Goal: Task Accomplishment & Management: Use online tool/utility

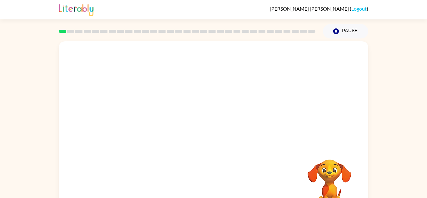
click at [157, 121] on video "Your browser must support playing .mp4 files to use Literably. Please try using…" at bounding box center [213, 93] width 309 height 105
click at [142, 118] on video "Your browser must support playing .mp4 files to use Literably. Please try using…" at bounding box center [213, 93] width 309 height 105
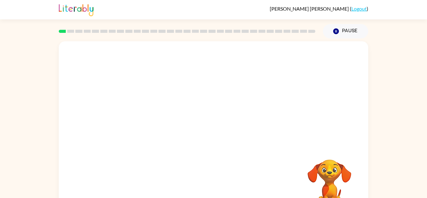
click at [142, 118] on video "Your browser must support playing .mp4 files to use Literably. Please try using…" at bounding box center [213, 93] width 309 height 105
click at [140, 121] on video "Your browser must support playing .mp4 files to use Literably. Please try using…" at bounding box center [213, 93] width 309 height 105
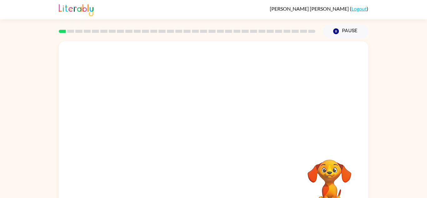
click at [140, 121] on video "Your browser must support playing .mp4 files to use Literably. Please try using…" at bounding box center [213, 93] width 309 height 105
click at [214, 131] on icon "button" at bounding box center [213, 133] width 7 height 7
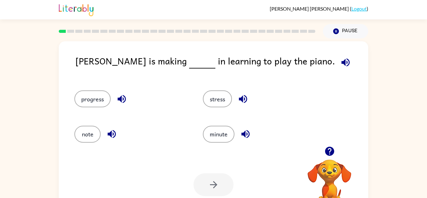
click at [340, 63] on icon "button" at bounding box center [345, 62] width 11 height 11
click at [122, 104] on icon "button" at bounding box center [121, 98] width 11 height 11
click at [82, 102] on button "progress" at bounding box center [92, 98] width 36 height 17
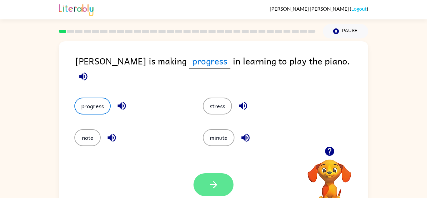
click at [209, 183] on icon "button" at bounding box center [213, 184] width 11 height 11
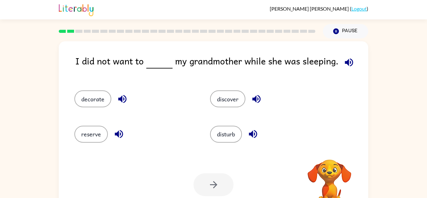
click at [328, 176] on video "Your browser must support playing .mp4 files to use Literably. Please try using…" at bounding box center [329, 181] width 62 height 62
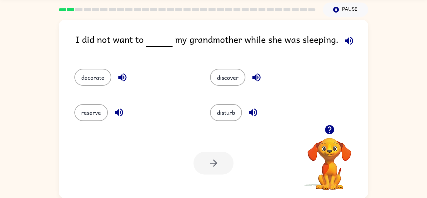
scroll to position [22, 0]
click at [332, 129] on icon "button" at bounding box center [329, 129] width 9 height 9
click at [332, 129] on video "Your browser must support playing .mp4 files to use Literably. Please try using…" at bounding box center [329, 159] width 62 height 62
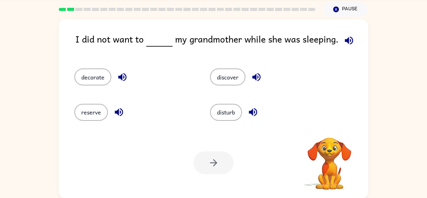
click at [332, 129] on video "Your browser must support playing .mp4 files to use Literably. Please try using…" at bounding box center [329, 159] width 62 height 62
click at [332, 129] on icon "button" at bounding box center [329, 129] width 9 height 9
click at [332, 129] on video "Your browser must support playing .mp4 files to use Literably. Please try using…" at bounding box center [329, 159] width 62 height 62
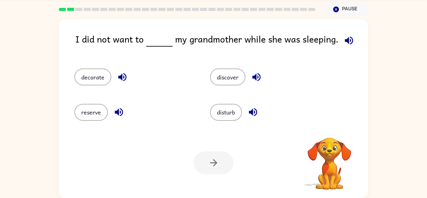
click at [332, 129] on video "Your browser must support playing .mp4 files to use Literably. Please try using…" at bounding box center [329, 159] width 62 height 62
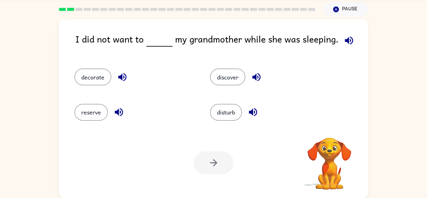
click at [332, 129] on video "Your browser must support playing .mp4 files to use Literably. Please try using…" at bounding box center [329, 159] width 62 height 62
click at [332, 129] on icon "button" at bounding box center [329, 129] width 9 height 9
click at [332, 129] on video "Your browser must support playing .mp4 files to use Literably. Please try using…" at bounding box center [329, 159] width 62 height 62
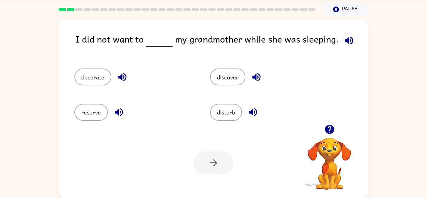
click at [345, 40] on icon "button" at bounding box center [349, 40] width 8 height 8
click at [237, 110] on button "disturb" at bounding box center [226, 112] width 32 height 17
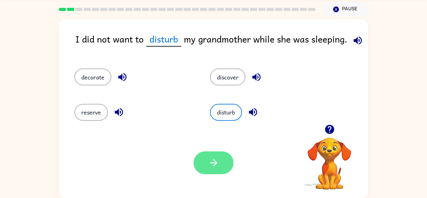
click at [209, 155] on button "button" at bounding box center [213, 162] width 40 height 23
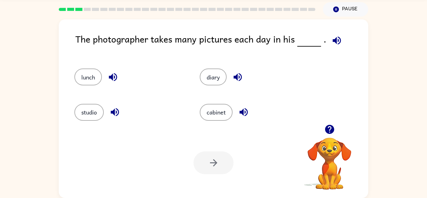
click at [333, 36] on icon "button" at bounding box center [336, 40] width 11 height 11
click at [222, 76] on button "diary" at bounding box center [213, 76] width 27 height 17
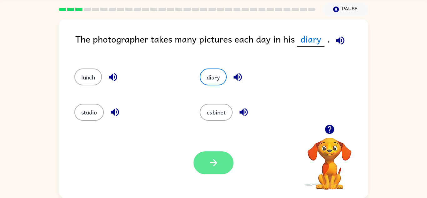
click at [211, 160] on icon "button" at bounding box center [213, 162] width 11 height 11
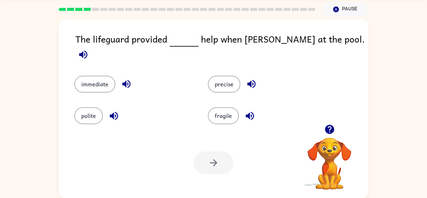
click at [89, 49] on icon "button" at bounding box center [83, 54] width 11 height 11
click at [128, 78] on icon "button" at bounding box center [126, 83] width 11 height 11
click at [98, 81] on button "immediate" at bounding box center [94, 84] width 41 height 17
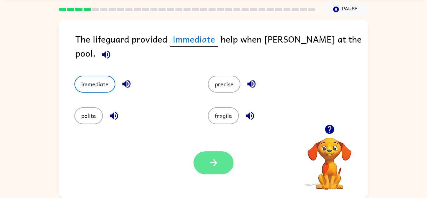
click at [222, 168] on button "button" at bounding box center [213, 162] width 40 height 23
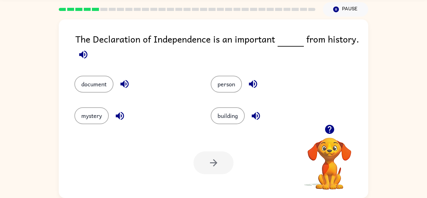
click at [86, 57] on icon "button" at bounding box center [83, 54] width 8 height 8
click at [130, 81] on button "button" at bounding box center [125, 84] width 16 height 16
click at [91, 85] on button "document" at bounding box center [93, 84] width 39 height 17
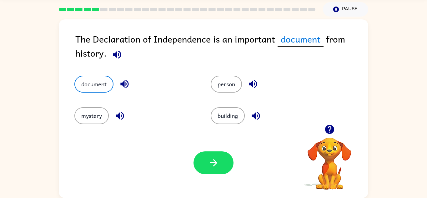
click at [215, 177] on div "Your browser must support playing .mp4 files to use Literably. Please try using…" at bounding box center [213, 162] width 309 height 70
click at [217, 175] on div "Your browser must support playing .mp4 files to use Literably. Please try using…" at bounding box center [213, 162] width 309 height 70
click at [216, 165] on icon "button" at bounding box center [213, 162] width 11 height 11
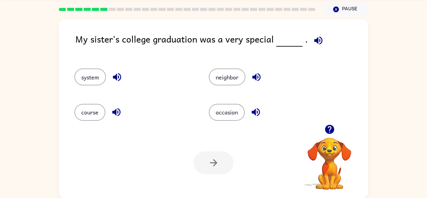
click at [312, 46] on button "button" at bounding box center [318, 40] width 16 height 16
click at [112, 81] on icon "button" at bounding box center [117, 77] width 11 height 11
click at [118, 111] on icon "button" at bounding box center [116, 112] width 11 height 11
click at [255, 82] on icon "button" at bounding box center [256, 77] width 11 height 11
click at [258, 109] on icon "button" at bounding box center [256, 112] width 8 height 8
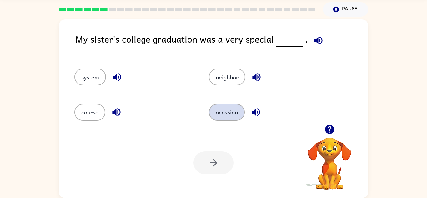
click at [237, 110] on button "occasion" at bounding box center [227, 112] width 36 height 17
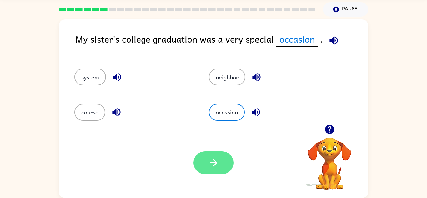
click at [221, 165] on button "button" at bounding box center [213, 162] width 40 height 23
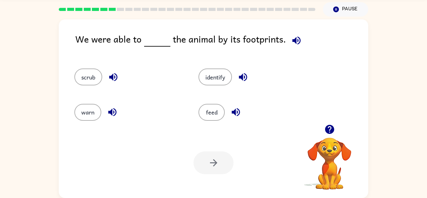
click at [291, 44] on icon "button" at bounding box center [296, 40] width 11 height 11
click at [219, 69] on button "identify" at bounding box center [214, 76] width 33 height 17
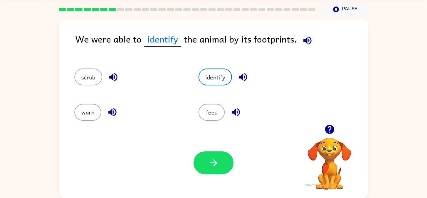
click at [241, 74] on icon "button" at bounding box center [242, 77] width 11 height 11
click at [303, 41] on icon "button" at bounding box center [307, 40] width 8 height 8
click at [246, 75] on icon "button" at bounding box center [243, 77] width 8 height 8
click at [307, 43] on icon "button" at bounding box center [307, 40] width 8 height 8
click at [209, 169] on button "button" at bounding box center [213, 162] width 40 height 23
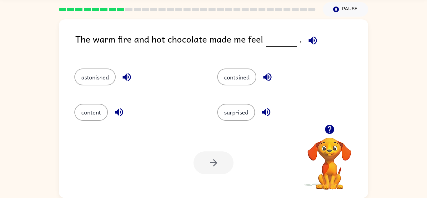
click at [307, 43] on icon "button" at bounding box center [312, 40] width 11 height 11
click at [131, 78] on icon "button" at bounding box center [126, 77] width 11 height 11
click at [119, 115] on icon "button" at bounding box center [119, 112] width 8 height 8
click at [276, 76] on div "contained" at bounding box center [281, 76] width 128 height 17
click at [263, 76] on icon "button" at bounding box center [267, 77] width 11 height 11
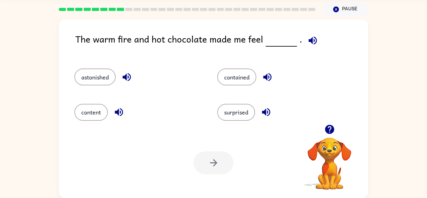
click at [270, 113] on icon "button" at bounding box center [266, 112] width 11 height 11
click at [239, 78] on button "contained" at bounding box center [236, 76] width 39 height 17
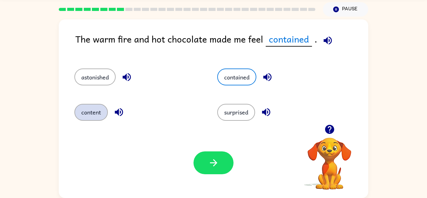
click at [93, 118] on button "content" at bounding box center [90, 112] width 33 height 17
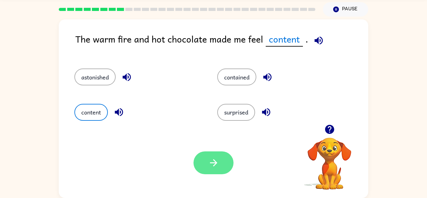
click at [200, 155] on button "button" at bounding box center [213, 162] width 40 height 23
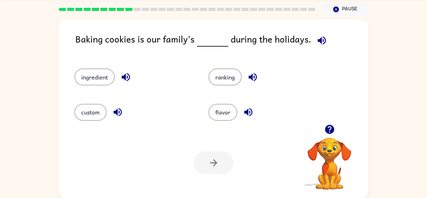
click at [324, 41] on button "button" at bounding box center [322, 40] width 16 height 16
click at [113, 74] on button "ingredient" at bounding box center [94, 76] width 40 height 17
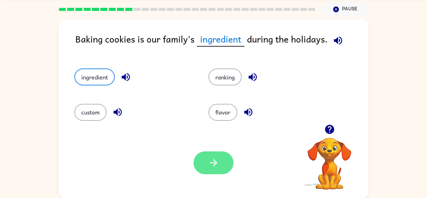
click at [226, 166] on button "button" at bounding box center [213, 162] width 40 height 23
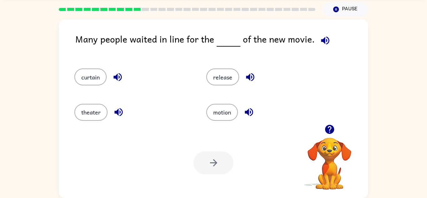
click at [320, 38] on icon "button" at bounding box center [325, 40] width 11 height 11
click at [222, 79] on button "release" at bounding box center [222, 76] width 33 height 17
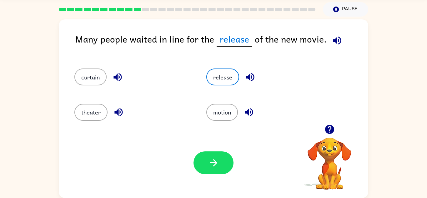
click at [216, 138] on div "Your browser must support playing .mp4 files to use Literably. Please try using…" at bounding box center [213, 162] width 309 height 70
click at [209, 170] on button "button" at bounding box center [213, 162] width 40 height 23
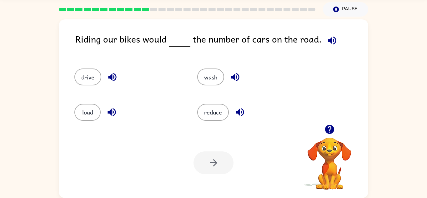
click at [334, 38] on icon "button" at bounding box center [331, 40] width 11 height 11
click at [82, 116] on button "load" at bounding box center [87, 112] width 26 height 17
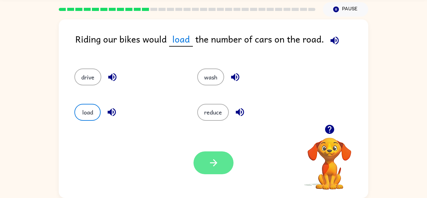
click at [219, 168] on button "button" at bounding box center [213, 162] width 40 height 23
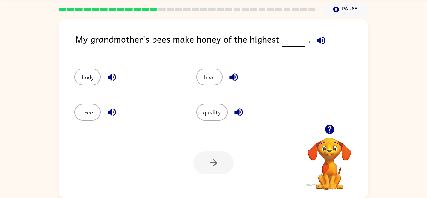
click at [316, 37] on icon "button" at bounding box center [321, 40] width 11 height 11
click at [238, 110] on icon "button" at bounding box center [238, 112] width 8 height 8
click at [221, 113] on button "quality" at bounding box center [211, 112] width 31 height 17
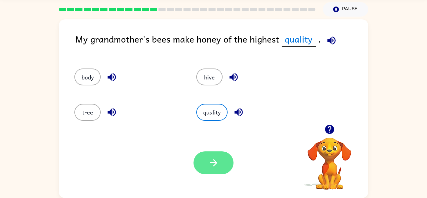
click at [212, 163] on icon "button" at bounding box center [213, 162] width 11 height 11
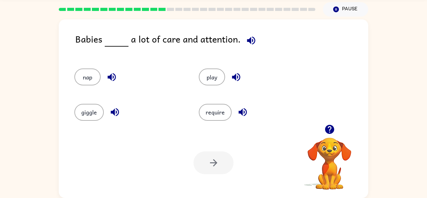
click at [246, 37] on icon "button" at bounding box center [251, 40] width 11 height 11
click at [216, 117] on button "require" at bounding box center [215, 112] width 33 height 17
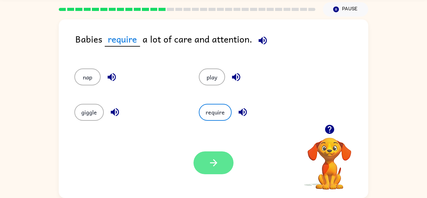
click at [209, 172] on button "button" at bounding box center [213, 162] width 40 height 23
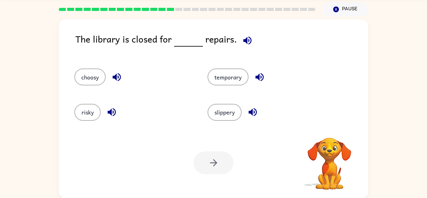
click at [246, 42] on icon "button" at bounding box center [247, 40] width 8 height 8
click at [227, 74] on button "temporary" at bounding box center [227, 76] width 41 height 17
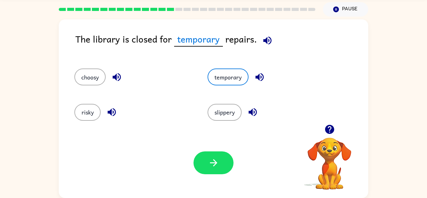
click at [255, 80] on icon "button" at bounding box center [259, 77] width 11 height 11
click at [218, 151] on button "button" at bounding box center [213, 162] width 40 height 23
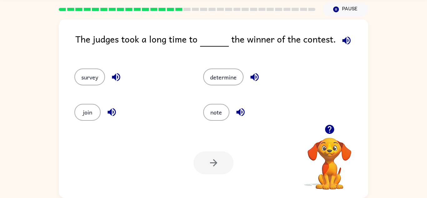
click at [342, 37] on icon "button" at bounding box center [346, 40] width 11 height 11
click at [116, 75] on icon "button" at bounding box center [116, 77] width 11 height 11
click at [114, 110] on icon "button" at bounding box center [111, 112] width 11 height 11
click at [258, 79] on icon "button" at bounding box center [254, 77] width 11 height 11
click at [240, 111] on icon "button" at bounding box center [240, 112] width 8 height 8
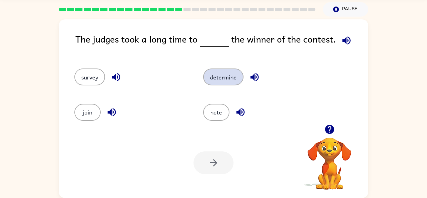
click at [219, 77] on button "determine" at bounding box center [223, 76] width 40 height 17
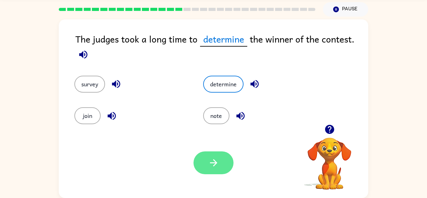
click at [219, 160] on button "button" at bounding box center [213, 162] width 40 height 23
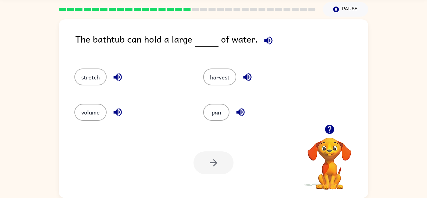
click at [266, 45] on icon "button" at bounding box center [268, 40] width 11 height 11
click at [82, 106] on button "volume" at bounding box center [90, 112] width 32 height 17
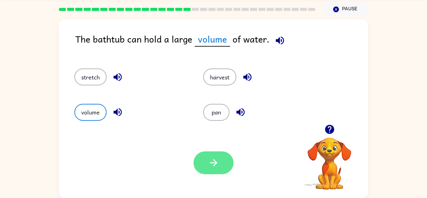
click at [224, 162] on button "button" at bounding box center [213, 162] width 40 height 23
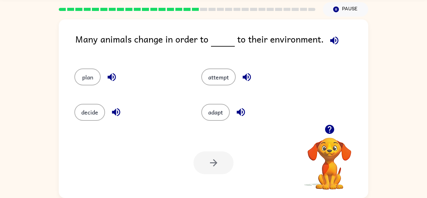
click at [329, 38] on icon "button" at bounding box center [334, 40] width 11 height 11
click at [112, 72] on icon "button" at bounding box center [111, 77] width 11 height 11
click at [119, 112] on icon "button" at bounding box center [116, 112] width 8 height 8
click at [242, 77] on icon "button" at bounding box center [246, 77] width 11 height 11
click at [242, 110] on icon "button" at bounding box center [240, 112] width 11 height 11
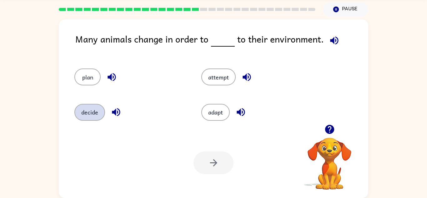
click at [99, 113] on button "decide" at bounding box center [89, 112] width 31 height 17
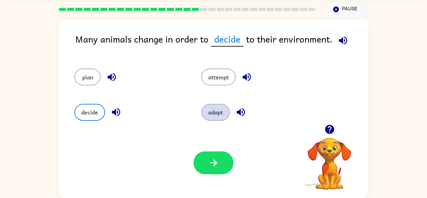
click at [218, 114] on button "adapt" at bounding box center [215, 112] width 28 height 17
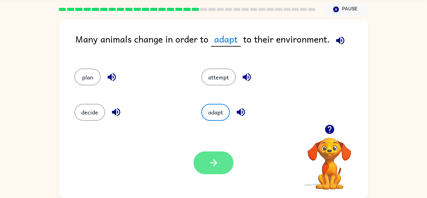
click at [218, 170] on button "button" at bounding box center [213, 162] width 40 height 23
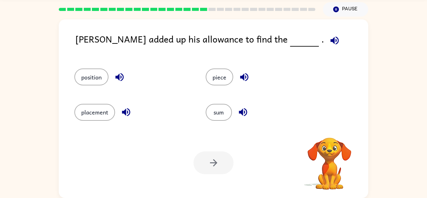
click at [329, 43] on icon "button" at bounding box center [334, 40] width 11 height 11
click at [228, 71] on button "piece" at bounding box center [219, 76] width 27 height 17
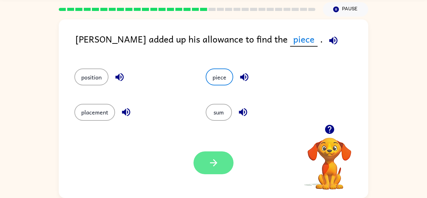
click at [202, 163] on button "button" at bounding box center [213, 162] width 40 height 23
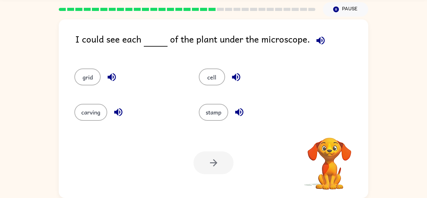
click at [315, 38] on icon "button" at bounding box center [320, 40] width 11 height 11
click at [246, 113] on button "button" at bounding box center [239, 112] width 16 height 16
click at [113, 112] on icon "button" at bounding box center [118, 112] width 11 height 11
click at [116, 73] on icon "button" at bounding box center [111, 77] width 11 height 11
click at [241, 75] on icon "button" at bounding box center [236, 77] width 11 height 11
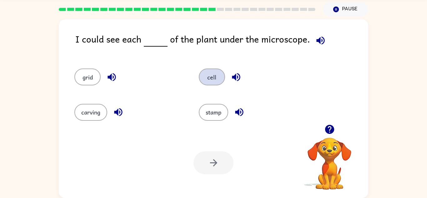
click at [219, 75] on button "cell" at bounding box center [212, 76] width 26 height 17
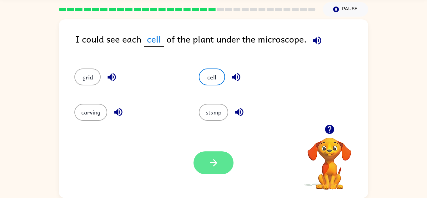
click at [211, 172] on button "button" at bounding box center [213, 162] width 40 height 23
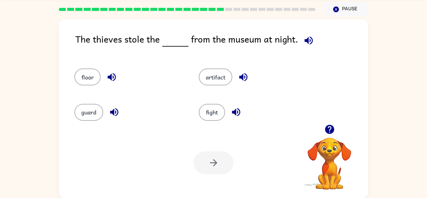
click at [306, 46] on button "button" at bounding box center [309, 40] width 16 height 16
click at [110, 73] on icon "button" at bounding box center [111, 77] width 11 height 11
click at [115, 116] on icon "button" at bounding box center [114, 112] width 11 height 11
click at [246, 78] on icon "button" at bounding box center [243, 77] width 11 height 11
click at [228, 76] on button "artifact" at bounding box center [215, 76] width 33 height 17
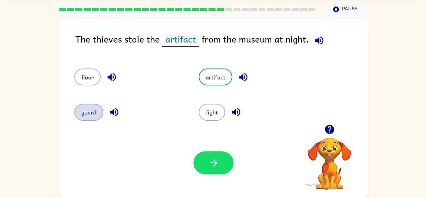
click at [84, 119] on button "guard" at bounding box center [88, 112] width 29 height 17
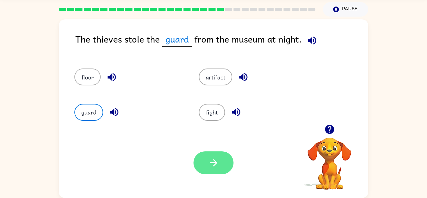
click at [217, 169] on button "button" at bounding box center [213, 162] width 40 height 23
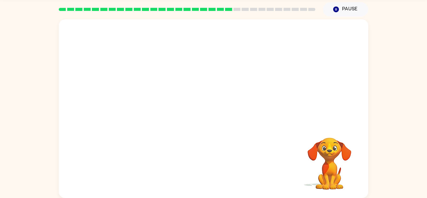
click at [160, 26] on video "Your browser must support playing .mp4 files to use Literably. Please try using…" at bounding box center [213, 71] width 309 height 105
click at [177, 76] on video "Your browser must support playing .mp4 files to use Literably. Please try using…" at bounding box center [213, 71] width 309 height 105
click at [232, 103] on video "Your browser must support playing .mp4 files to use Literably. Please try using…" at bounding box center [213, 71] width 309 height 105
click at [207, 112] on button "button" at bounding box center [213, 111] width 40 height 23
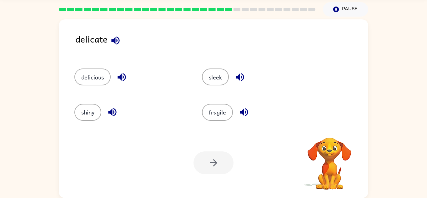
click at [119, 39] on icon "button" at bounding box center [115, 40] width 8 height 8
click at [227, 120] on button "fragile" at bounding box center [217, 112] width 31 height 17
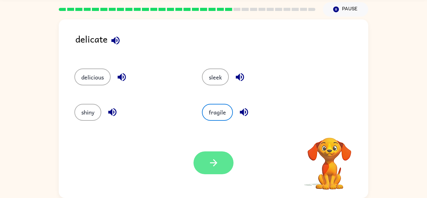
click at [218, 168] on button "button" at bounding box center [213, 162] width 40 height 23
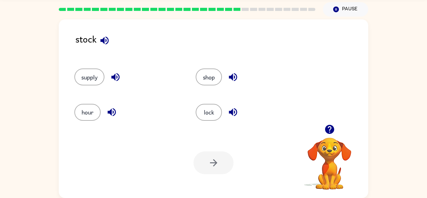
click at [96, 49] on div "stock" at bounding box center [221, 44] width 293 height 24
click at [104, 38] on icon "button" at bounding box center [104, 40] width 8 height 8
click at [92, 73] on button "supply" at bounding box center [89, 76] width 30 height 17
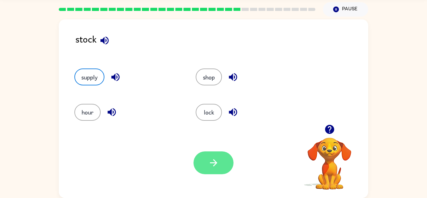
click at [208, 153] on button "button" at bounding box center [213, 162] width 40 height 23
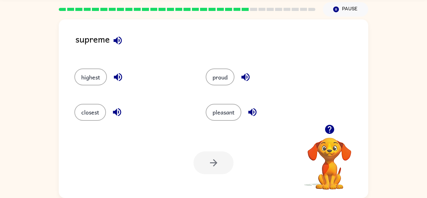
click at [121, 43] on icon "button" at bounding box center [117, 40] width 11 height 11
click at [120, 72] on icon "button" at bounding box center [117, 77] width 11 height 11
click at [114, 118] on button "button" at bounding box center [117, 112] width 16 height 16
click at [250, 77] on icon "button" at bounding box center [245, 77] width 11 height 11
click at [254, 110] on icon "button" at bounding box center [252, 112] width 8 height 8
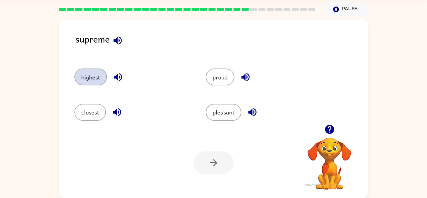
click at [79, 73] on button "highest" at bounding box center [90, 76] width 32 height 17
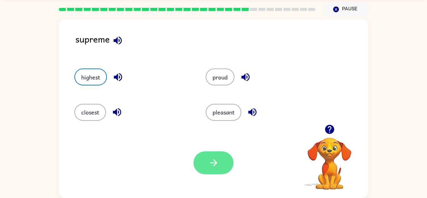
click at [202, 167] on button "button" at bounding box center [213, 162] width 40 height 23
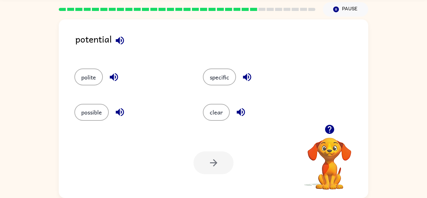
click at [118, 39] on icon "button" at bounding box center [120, 40] width 8 height 8
click at [107, 76] on button "button" at bounding box center [114, 77] width 16 height 16
click at [120, 115] on icon "button" at bounding box center [119, 112] width 11 height 11
click at [252, 77] on button "button" at bounding box center [247, 77] width 16 height 16
click at [215, 74] on button "specific" at bounding box center [219, 76] width 33 height 17
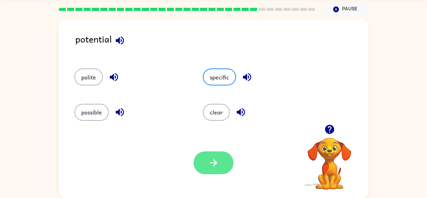
click at [212, 161] on icon "button" at bounding box center [213, 162] width 11 height 11
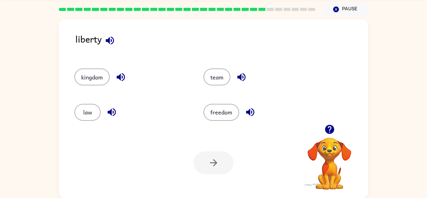
click at [103, 42] on button "button" at bounding box center [110, 40] width 16 height 16
click at [121, 82] on icon "button" at bounding box center [120, 77] width 11 height 11
click at [249, 107] on icon "button" at bounding box center [250, 112] width 11 height 11
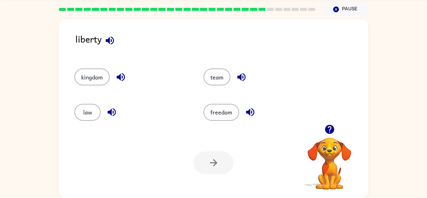
click at [249, 107] on icon "button" at bounding box center [250, 112] width 11 height 11
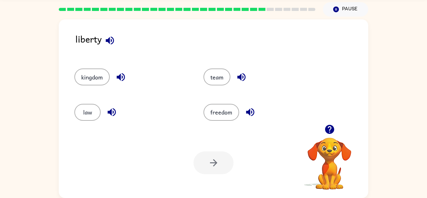
click at [249, 107] on icon "button" at bounding box center [250, 112] width 11 height 11
click at [252, 115] on icon "button" at bounding box center [250, 112] width 8 height 8
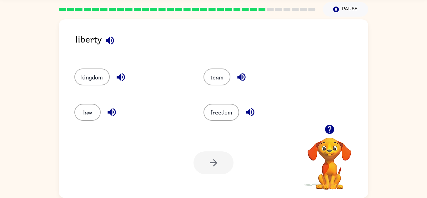
click at [252, 115] on icon "button" at bounding box center [250, 112] width 8 height 8
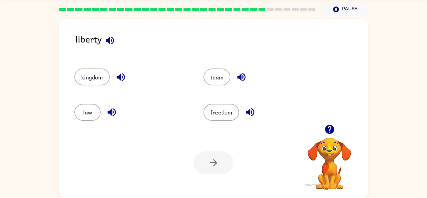
click at [252, 115] on icon "button" at bounding box center [250, 112] width 8 height 8
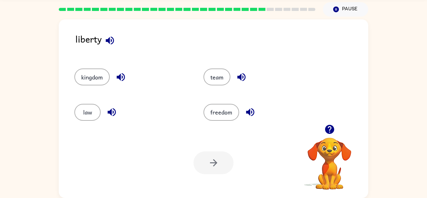
click at [252, 115] on icon "button" at bounding box center [250, 112] width 8 height 8
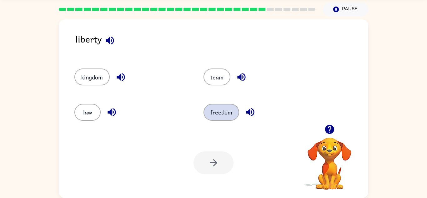
click at [232, 115] on button "freedom" at bounding box center [221, 112] width 36 height 17
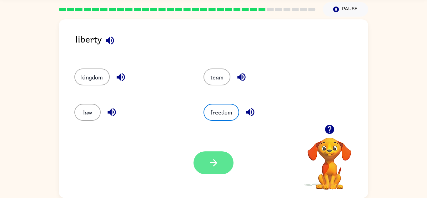
click at [217, 159] on icon "button" at bounding box center [213, 162] width 11 height 11
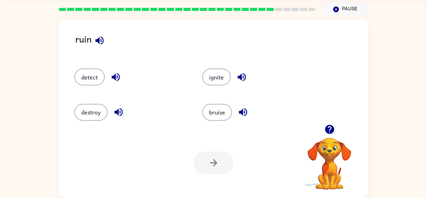
click at [325, 128] on icon "button" at bounding box center [329, 129] width 11 height 11
click at [98, 40] on icon "button" at bounding box center [99, 40] width 8 height 8
click at [119, 81] on icon "button" at bounding box center [115, 77] width 11 height 11
click at [118, 108] on icon "button" at bounding box center [118, 112] width 11 height 11
click at [104, 108] on button "destroy" at bounding box center [90, 112] width 33 height 17
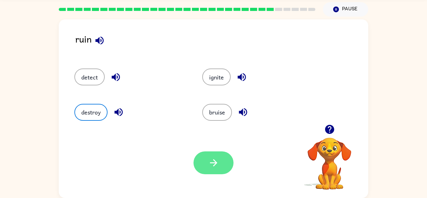
click at [207, 162] on button "button" at bounding box center [213, 162] width 40 height 23
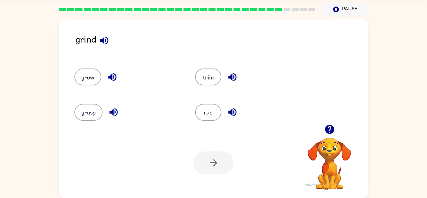
click at [103, 37] on icon "button" at bounding box center [104, 40] width 11 height 11
click at [108, 81] on icon "button" at bounding box center [112, 77] width 11 height 11
click at [110, 117] on icon "button" at bounding box center [113, 112] width 11 height 11
click at [223, 78] on div "trim" at bounding box center [248, 76] width 106 height 17
click at [232, 76] on icon "button" at bounding box center [232, 77] width 8 height 8
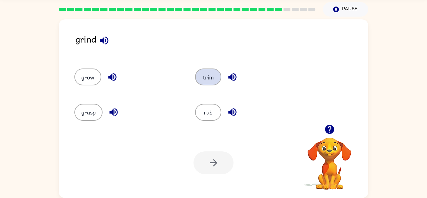
click at [215, 77] on button "trim" at bounding box center [208, 76] width 26 height 17
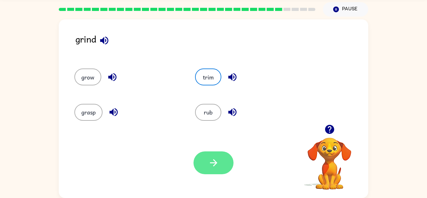
click at [217, 173] on button "button" at bounding box center [213, 162] width 40 height 23
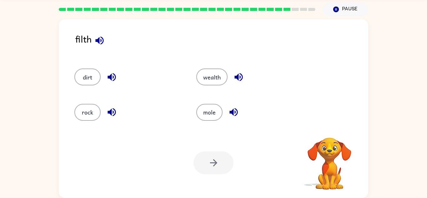
click at [105, 40] on button "button" at bounding box center [100, 40] width 16 height 16
click at [242, 75] on icon "button" at bounding box center [238, 77] width 11 height 11
click at [218, 77] on button "wealth" at bounding box center [211, 76] width 31 height 17
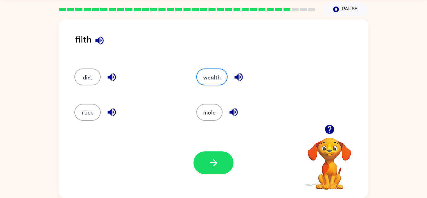
click at [211, 147] on div "Your browser must support playing .mp4 files to use Literably. Please try using…" at bounding box center [213, 162] width 309 height 70
click at [214, 158] on icon "button" at bounding box center [213, 162] width 11 height 11
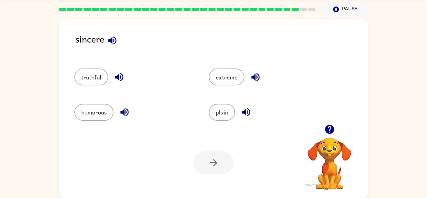
click at [108, 39] on icon "button" at bounding box center [112, 40] width 11 height 11
click at [239, 78] on button "extreme" at bounding box center [227, 76] width 36 height 17
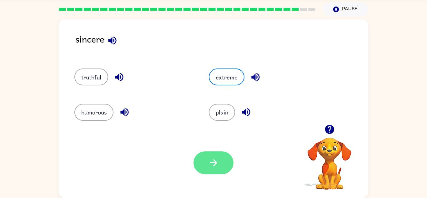
click at [207, 162] on button "button" at bounding box center [213, 162] width 40 height 23
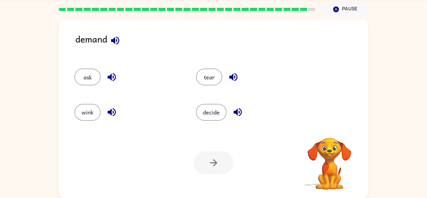
click at [118, 41] on icon "button" at bounding box center [115, 40] width 8 height 8
click at [97, 82] on button "ask" at bounding box center [87, 76] width 26 height 17
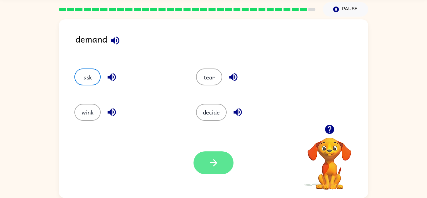
click at [215, 153] on button "button" at bounding box center [213, 162] width 40 height 23
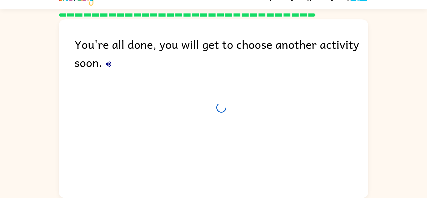
scroll to position [11, 0]
click at [103, 64] on button "button" at bounding box center [108, 64] width 12 height 12
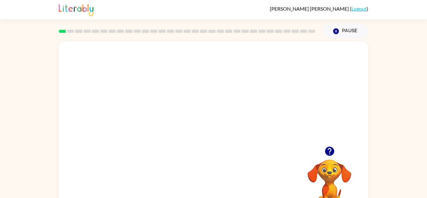
click at [331, 152] on icon "button" at bounding box center [329, 151] width 9 height 9
click at [224, 138] on div at bounding box center [213, 133] width 40 height 23
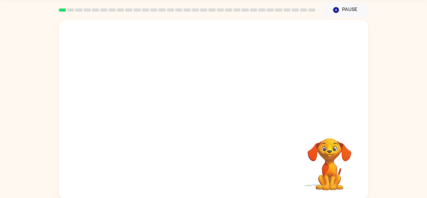
scroll to position [22, 0]
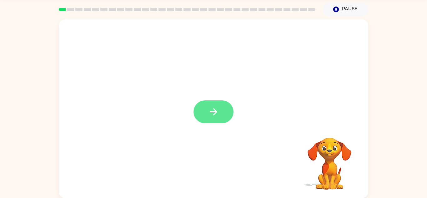
click at [209, 112] on icon "button" at bounding box center [213, 111] width 11 height 11
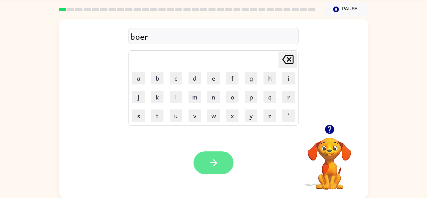
click at [211, 162] on icon "button" at bounding box center [213, 162] width 11 height 11
click at [212, 160] on icon "button" at bounding box center [213, 162] width 11 height 11
click at [220, 164] on button "button" at bounding box center [213, 162] width 40 height 23
click at [216, 165] on icon "button" at bounding box center [213, 162] width 11 height 11
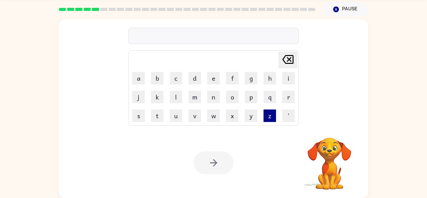
click at [274, 120] on button "z" at bounding box center [269, 115] width 12 height 12
click at [244, 98] on td "p" at bounding box center [251, 97] width 18 height 18
click at [247, 98] on button "p" at bounding box center [251, 97] width 12 height 12
click at [229, 82] on button "f" at bounding box center [232, 78] width 12 height 12
click at [209, 83] on button "e" at bounding box center [213, 78] width 12 height 12
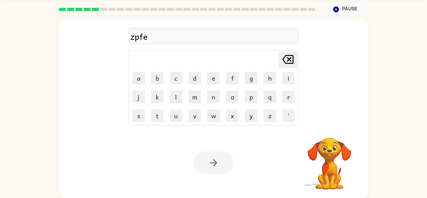
click at [293, 62] on icon at bounding box center [287, 59] width 11 height 9
click at [287, 59] on icon "Delete Delete last character input" at bounding box center [287, 59] width 15 height 15
click at [286, 59] on icon "Delete Delete last character input" at bounding box center [287, 59] width 15 height 15
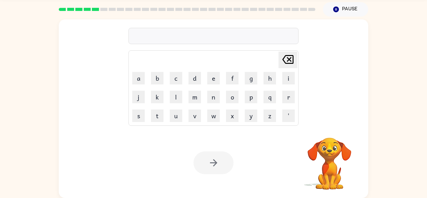
click at [286, 59] on icon "Delete Delete last character input" at bounding box center [287, 59] width 15 height 15
type button "delete"
click at [250, 74] on button "g" at bounding box center [251, 78] width 12 height 12
type button "g"
click at [327, 161] on video "Your browser must support playing .mp4 files to use Literably. Please try using…" at bounding box center [329, 159] width 62 height 62
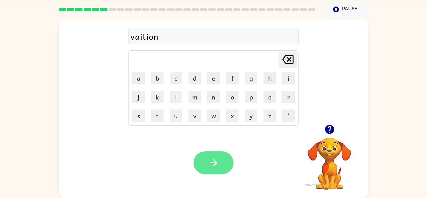
click at [227, 156] on button "button" at bounding box center [213, 162] width 40 height 23
click at [219, 151] on button "button" at bounding box center [213, 162] width 40 height 23
click at [209, 159] on icon "button" at bounding box center [213, 162] width 11 height 11
click at [207, 166] on button "button" at bounding box center [213, 162] width 40 height 23
click at [214, 156] on button "button" at bounding box center [213, 162] width 40 height 23
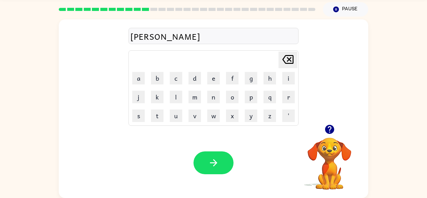
click at [217, 150] on div "Your browser must support playing .mp4 files to use Literably. Please try using…" at bounding box center [213, 162] width 309 height 70
click at [217, 151] on div "Your browser must support playing .mp4 files to use Literably. Please try using…" at bounding box center [213, 162] width 309 height 70
click at [211, 165] on icon "button" at bounding box center [213, 162] width 11 height 11
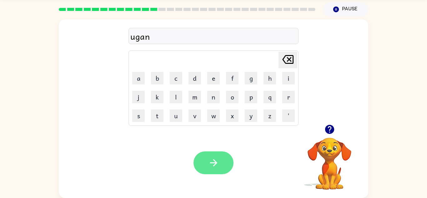
click at [201, 162] on button "button" at bounding box center [213, 162] width 40 height 23
click at [213, 153] on button "button" at bounding box center [213, 162] width 40 height 23
click at [203, 161] on button "button" at bounding box center [213, 162] width 40 height 23
click at [215, 160] on icon "button" at bounding box center [213, 162] width 11 height 11
click at [213, 162] on icon "button" at bounding box center [213, 162] width 11 height 11
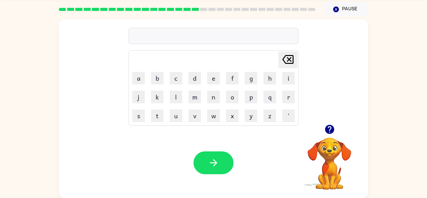
click at [330, 124] on icon "button" at bounding box center [329, 129] width 11 height 11
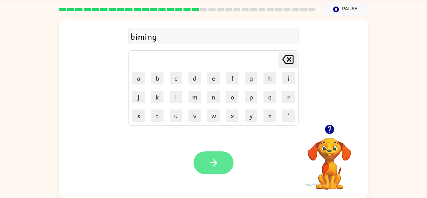
click at [204, 167] on button "button" at bounding box center [213, 162] width 40 height 23
click at [220, 159] on button "button" at bounding box center [213, 162] width 40 height 23
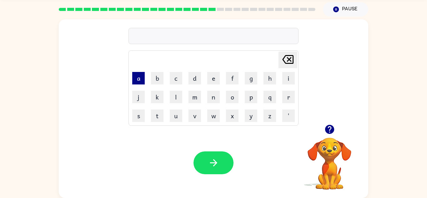
click at [140, 76] on button "a" at bounding box center [138, 78] width 12 height 12
type button "a"
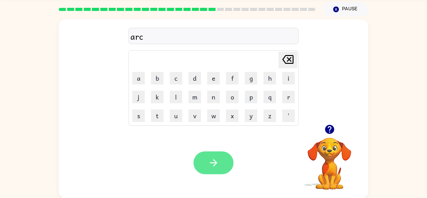
click at [227, 164] on button "button" at bounding box center [213, 162] width 40 height 23
click at [229, 157] on button "button" at bounding box center [213, 162] width 40 height 23
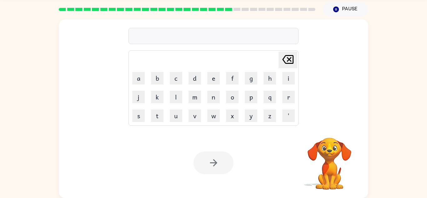
click at [333, 154] on video "Your browser must support playing .mp4 files to use Literably. Please try using…" at bounding box center [329, 159] width 62 height 62
click at [328, 147] on video "Your browser must support playing .mp4 files to use Literably. Please try using…" at bounding box center [329, 159] width 62 height 62
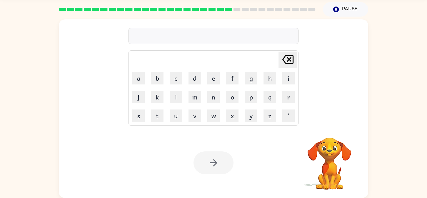
click at [328, 147] on video "Your browser must support playing .mp4 files to use Literably. Please try using…" at bounding box center [329, 159] width 62 height 62
click at [329, 152] on video "Your browser must support playing .mp4 files to use Literably. Please try using…" at bounding box center [329, 159] width 62 height 62
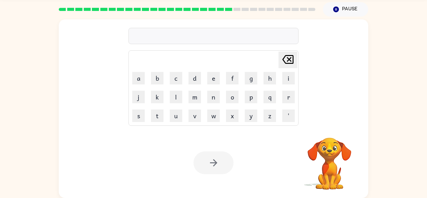
click at [329, 152] on video "Your browser must support playing .mp4 files to use Literably. Please try using…" at bounding box center [329, 159] width 62 height 62
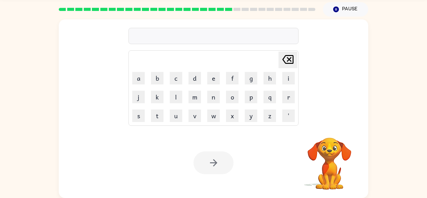
click at [329, 152] on video "Your browser must support playing .mp4 files to use Literably. Please try using…" at bounding box center [329, 159] width 62 height 62
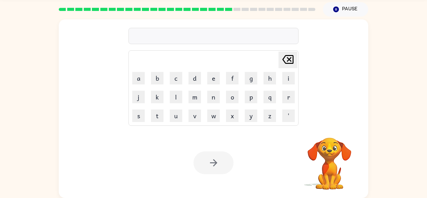
click at [329, 152] on video "Your browser must support playing .mp4 files to use Literably. Please try using…" at bounding box center [329, 159] width 62 height 62
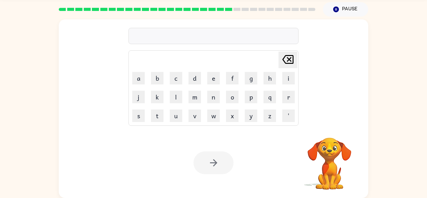
click at [329, 152] on video "Your browser must support playing .mp4 files to use Literably. Please try using…" at bounding box center [329, 159] width 62 height 62
click at [325, 152] on video "Your browser must support playing .mp4 files to use Literably. Please try using…" at bounding box center [329, 159] width 62 height 62
click at [324, 151] on video "Your browser must support playing .mp4 files to use Literably. Please try using…" at bounding box center [329, 159] width 62 height 62
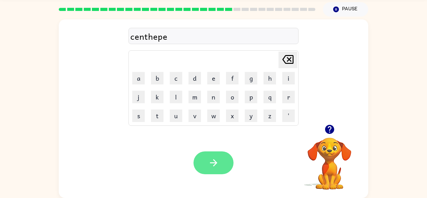
click at [206, 165] on button "button" at bounding box center [213, 162] width 40 height 23
click at [213, 161] on icon "button" at bounding box center [213, 162] width 11 height 11
click at [222, 151] on button "button" at bounding box center [213, 162] width 40 height 23
click at [207, 161] on button "button" at bounding box center [213, 162] width 40 height 23
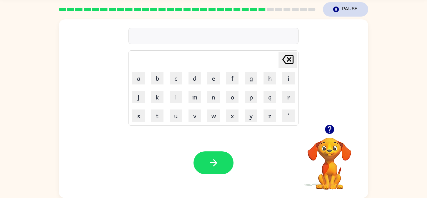
click at [354, 13] on button "Pause Pause" at bounding box center [345, 9] width 45 height 14
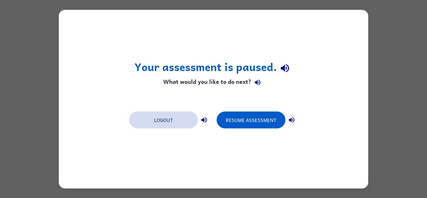
click at [168, 117] on button "Logout" at bounding box center [163, 119] width 69 height 17
